Goal: Task Accomplishment & Management: Use online tool/utility

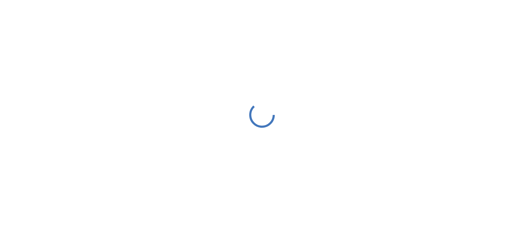
click at [213, 147] on div at bounding box center [262, 114] width 524 height 229
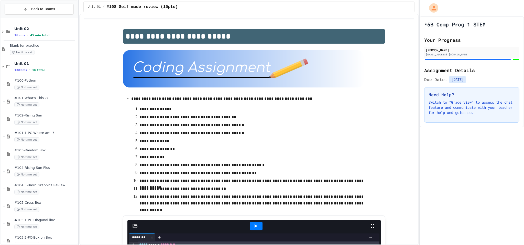
click at [269, 198] on p "**********" at bounding box center [254, 199] width 229 height 13
click at [258, 199] on p "**********" at bounding box center [254, 199] width 229 height 13
click at [261, 223] on div at bounding box center [256, 225] width 13 height 9
click at [264, 238] on div at bounding box center [269, 237] width 211 height 4
click at [264, 233] on div at bounding box center [264, 237] width 219 height 8
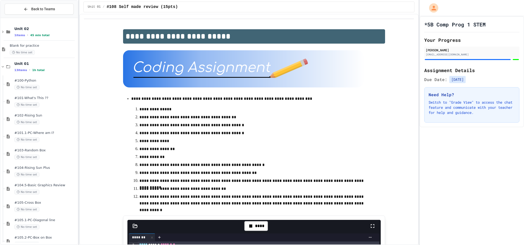
click at [264, 233] on div at bounding box center [264, 237] width 219 height 8
click at [378, 221] on div at bounding box center [375, 225] width 11 height 15
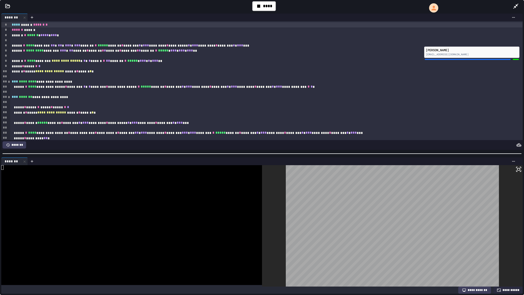
click at [263, 244] on div at bounding box center [392, 225] width 261 height 121
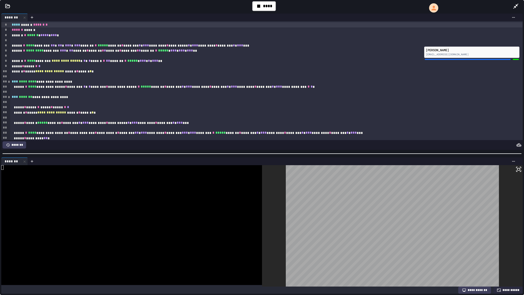
click at [263, 244] on div at bounding box center [392, 225] width 261 height 121
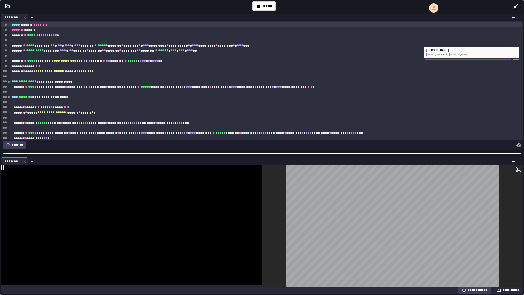
click at [263, 244] on div at bounding box center [392, 225] width 261 height 121
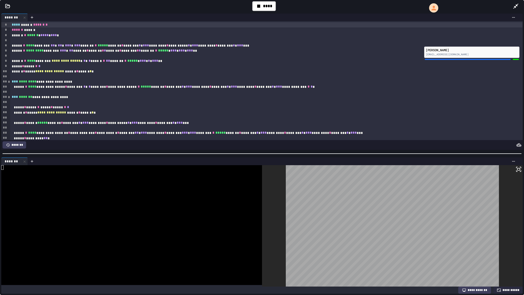
click at [263, 244] on div at bounding box center [392, 225] width 261 height 121
click at [280, 244] on div at bounding box center [392, 225] width 261 height 121
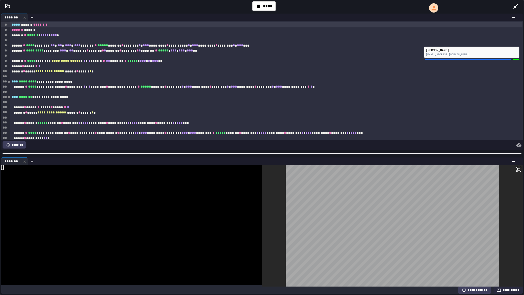
click at [280, 244] on div at bounding box center [392, 225] width 261 height 121
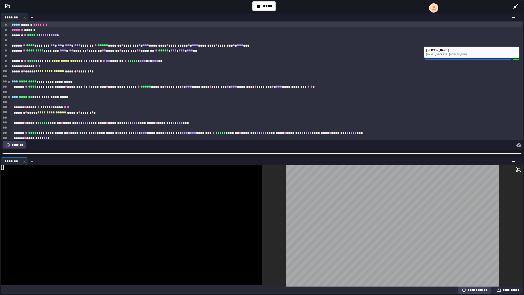
click at [262, 244] on div at bounding box center [392, 225] width 261 height 121
click at [261, 244] on div at bounding box center [131, 225] width 261 height 120
click at [262, 244] on div at bounding box center [131, 225] width 261 height 120
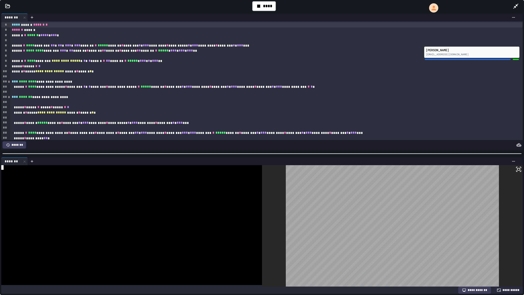
click at [262, 244] on div at bounding box center [131, 225] width 261 height 120
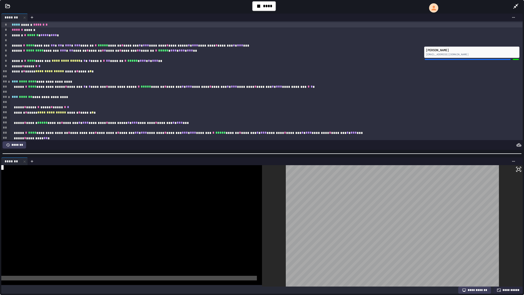
click at [262, 244] on div at bounding box center [131, 225] width 261 height 120
click at [263, 244] on div at bounding box center [392, 225] width 261 height 121
